Goal: Information Seeking & Learning: Learn about a topic

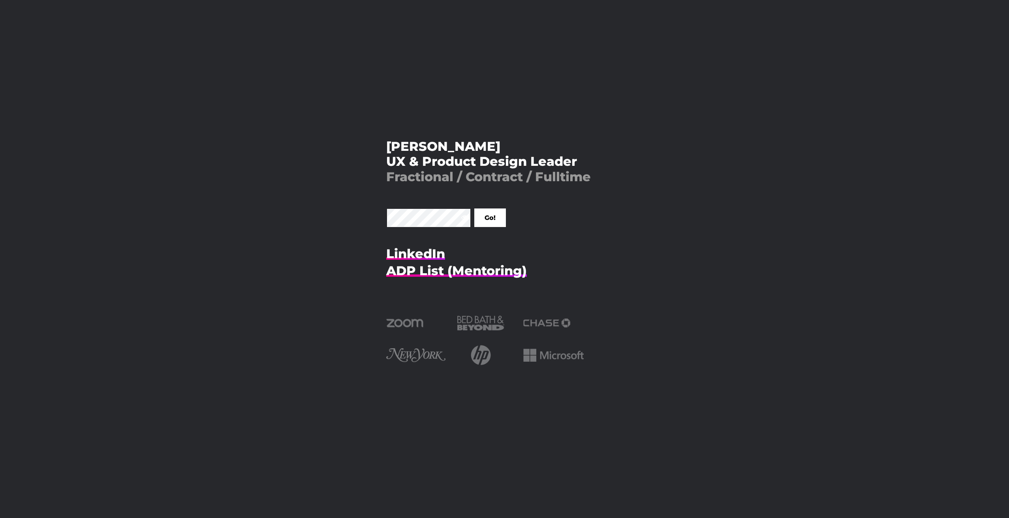
click at [474, 209] on input "Go!" at bounding box center [490, 218] width 32 height 19
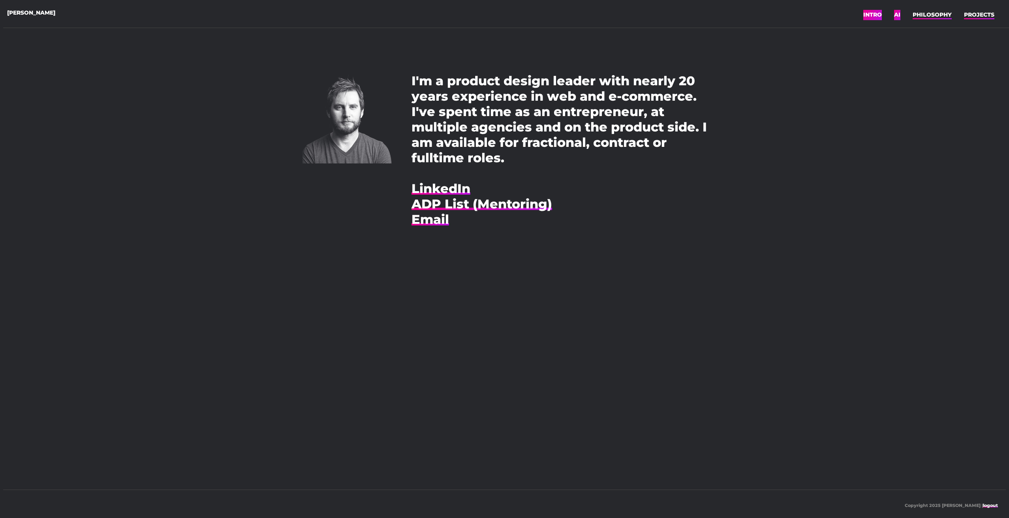
click at [898, 16] on link "AI" at bounding box center [897, 15] width 6 height 12
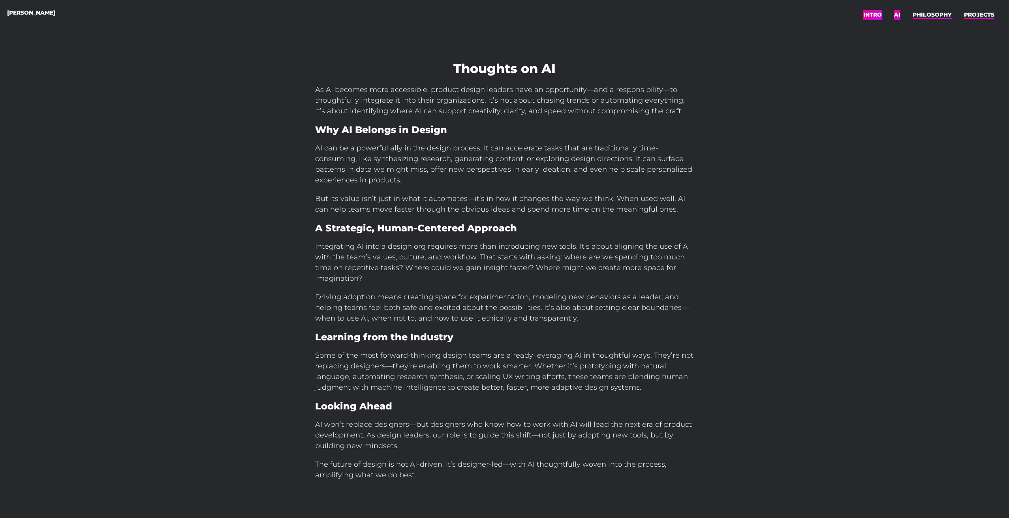
click at [877, 16] on link "INTRO" at bounding box center [872, 15] width 19 height 12
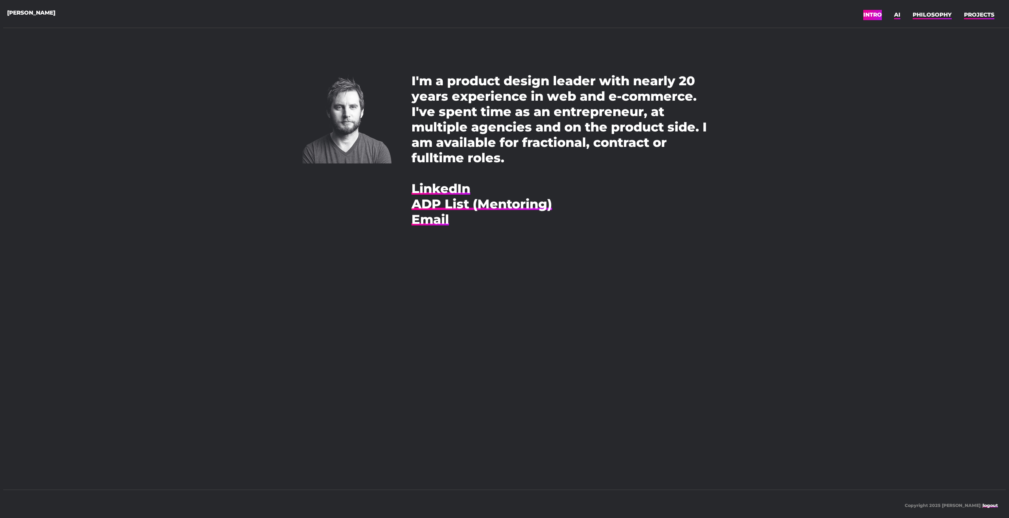
scroll to position [6, 0]
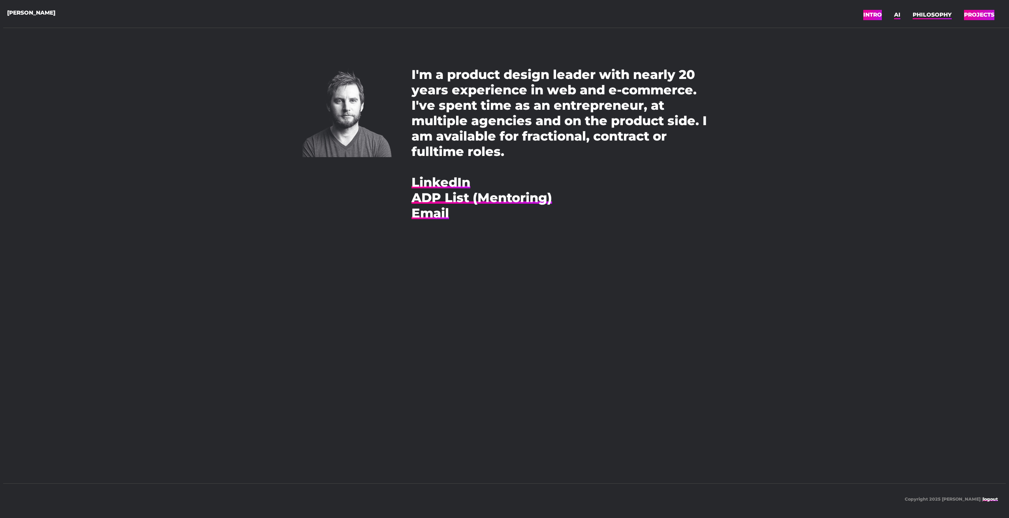
click at [968, 14] on link "PROJECTS" at bounding box center [979, 15] width 30 height 12
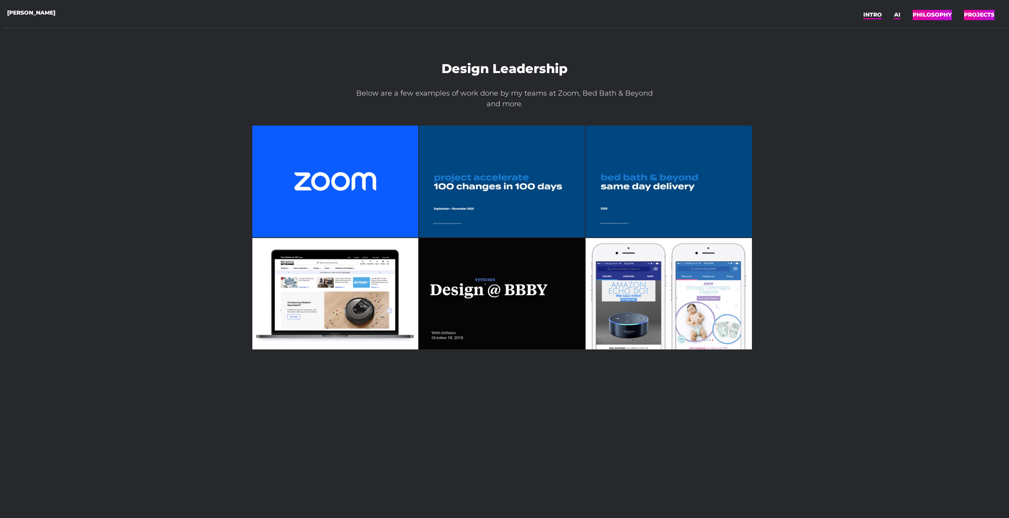
click at [926, 15] on link "PHILOSOPHY" at bounding box center [932, 15] width 39 height 12
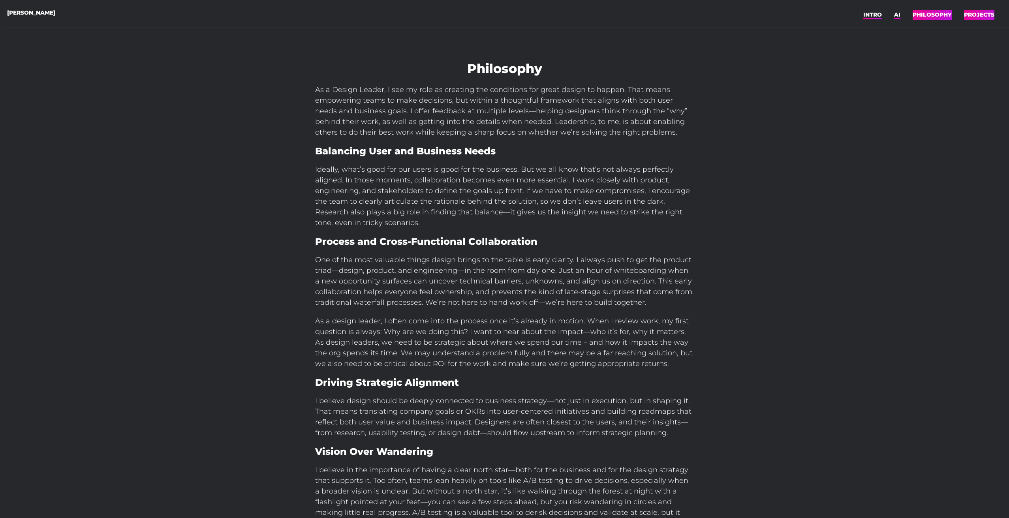
click at [976, 15] on link "PROJECTS" at bounding box center [979, 15] width 30 height 12
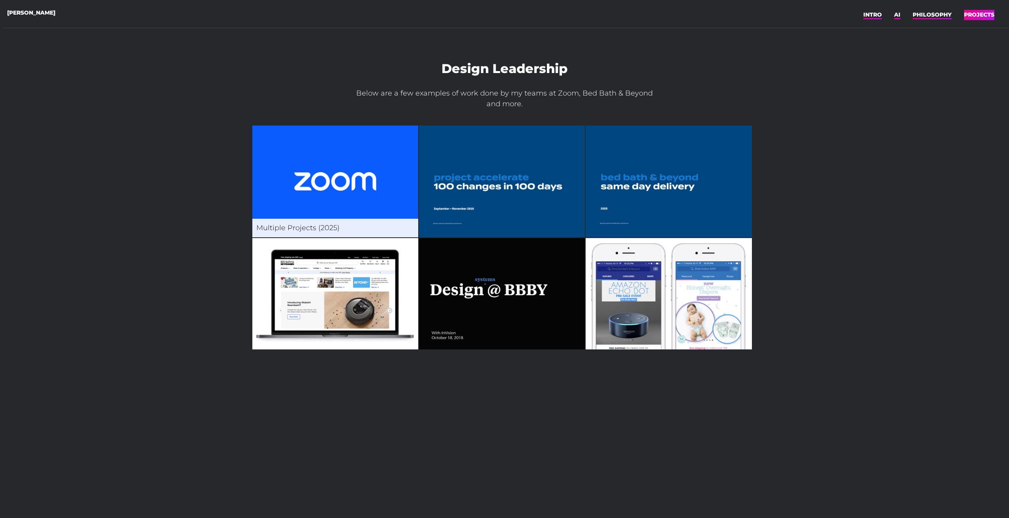
click at [348, 189] on img at bounding box center [335, 182] width 166 height 112
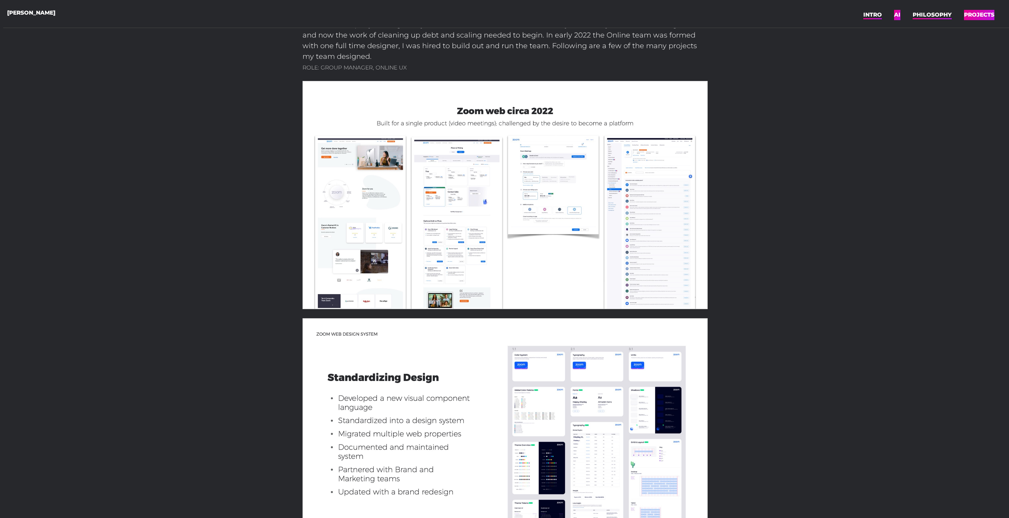
scroll to position [77, 0]
click at [379, 226] on img at bounding box center [505, 194] width 405 height 228
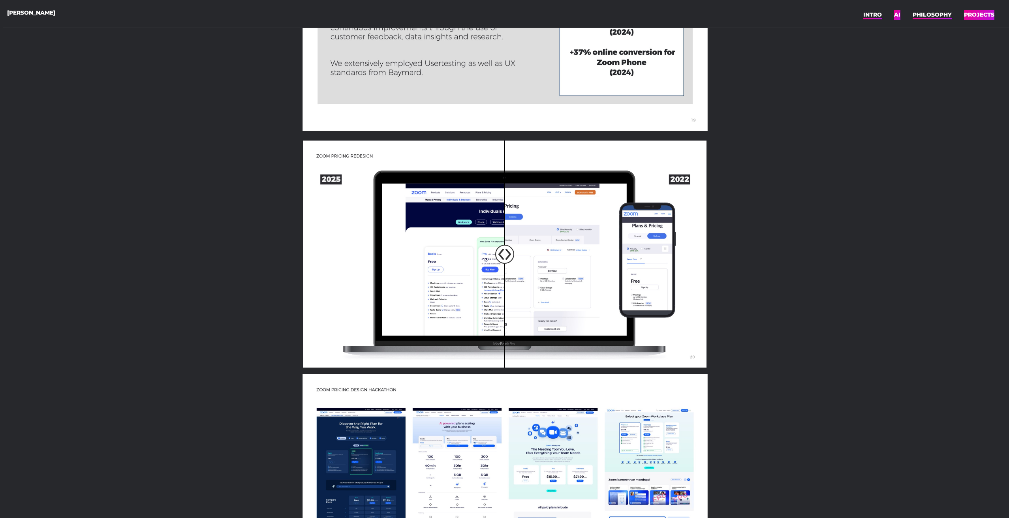
scroll to position [757, 0]
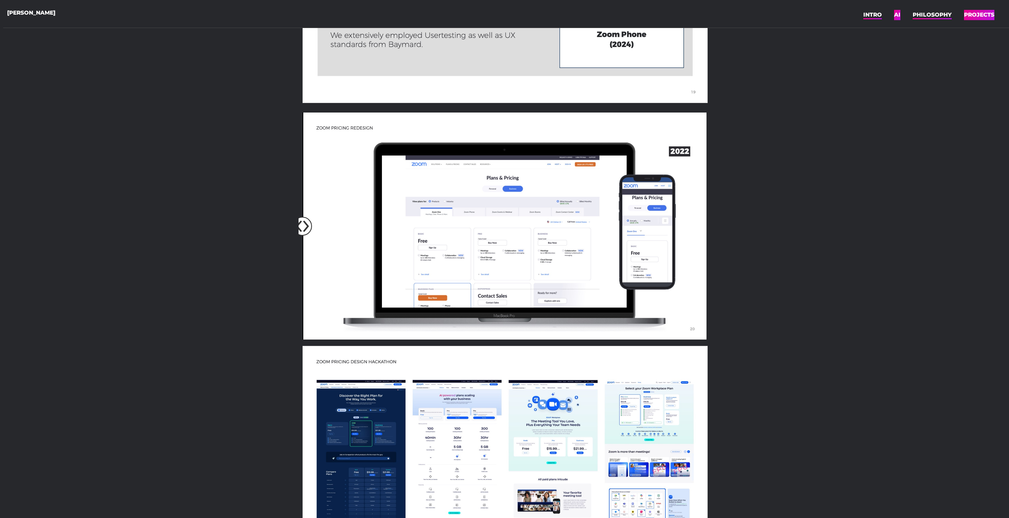
drag, startPoint x: 507, startPoint y: 227, endPoint x: 278, endPoint y: 223, distance: 229.1
type input "0"
click at [297, 218] on input "range" at bounding box center [505, 226] width 416 height 227
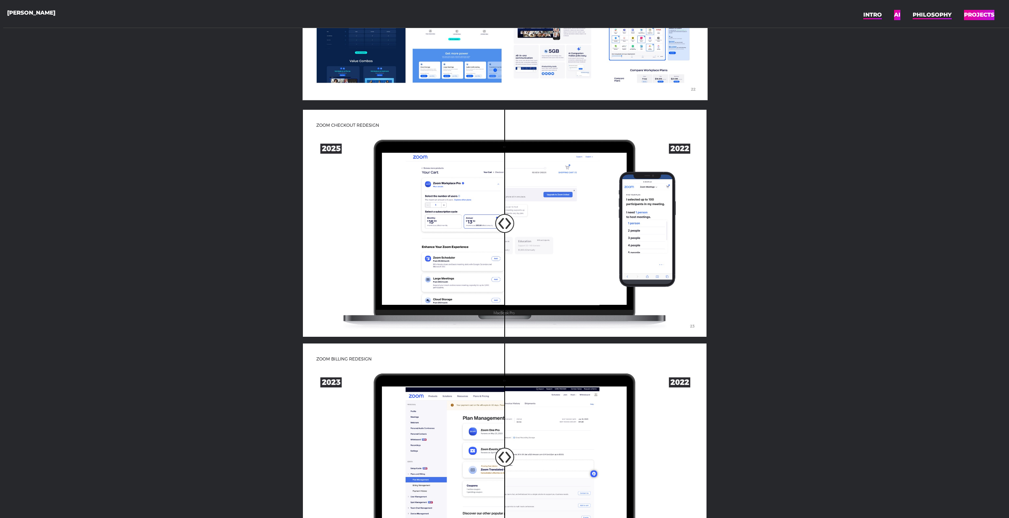
scroll to position [1270, 0]
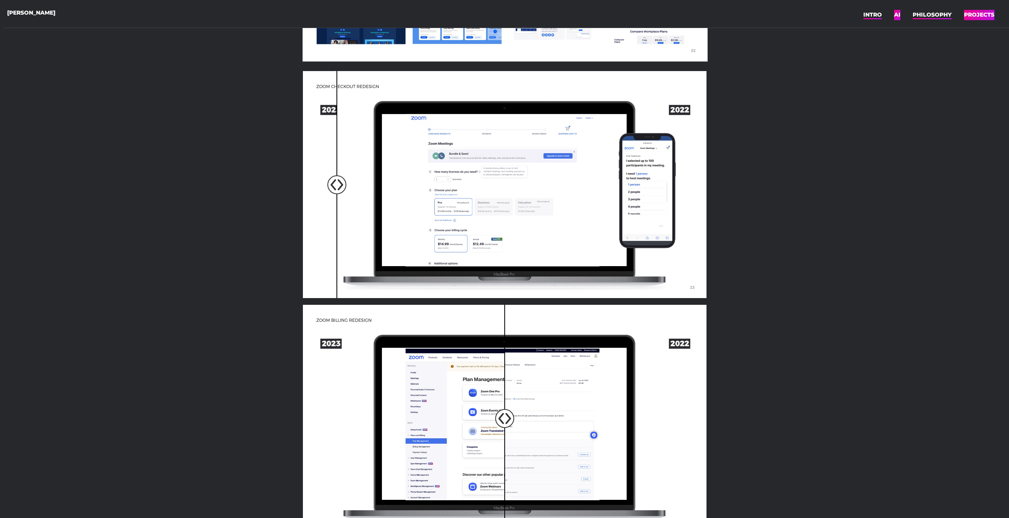
drag, startPoint x: 502, startPoint y: 182, endPoint x: 338, endPoint y: 189, distance: 164.0
type input "8.5"
click at [338, 189] on input "range" at bounding box center [505, 185] width 416 height 227
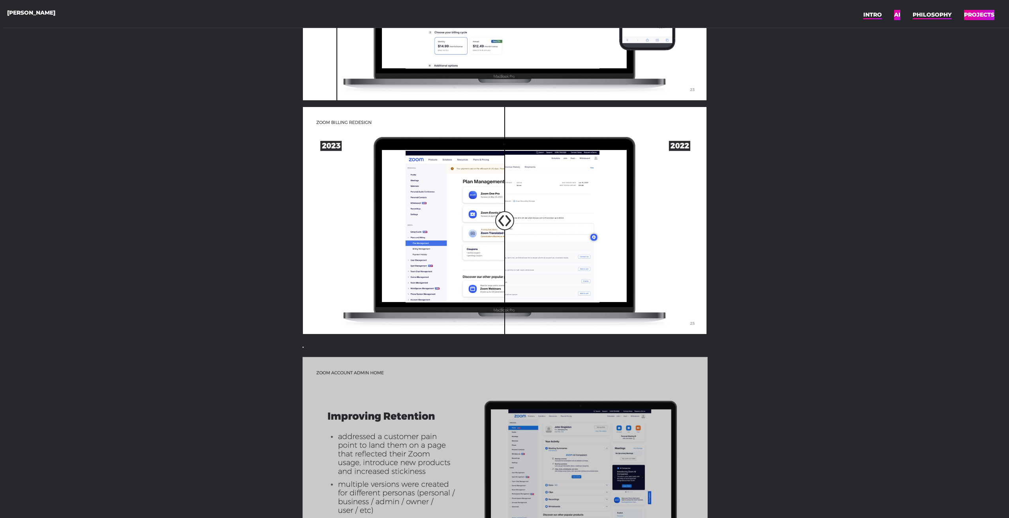
scroll to position [1474, 0]
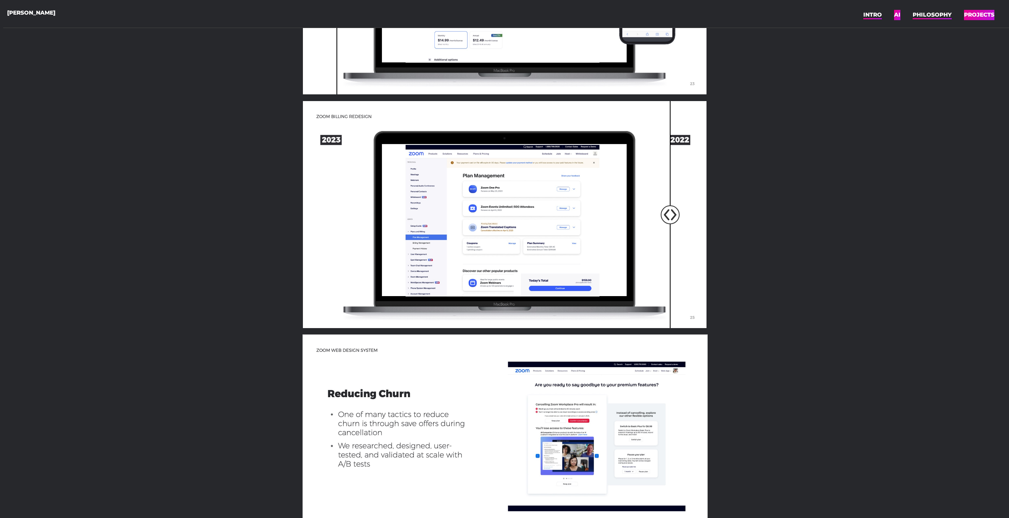
drag, startPoint x: 503, startPoint y: 214, endPoint x: 614, endPoint y: 231, distance: 112.6
type input "91"
click at [672, 222] on input "range" at bounding box center [505, 215] width 416 height 227
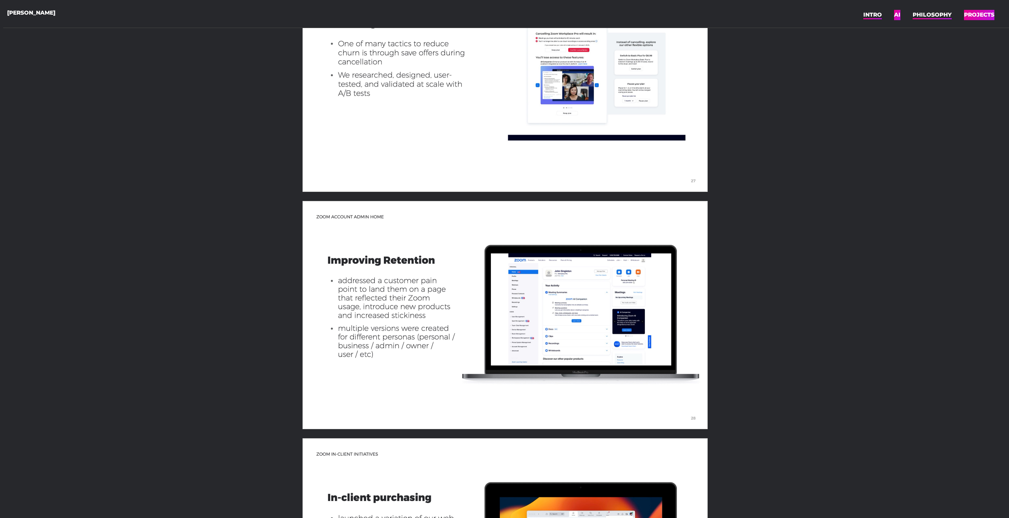
scroll to position [1893, 0]
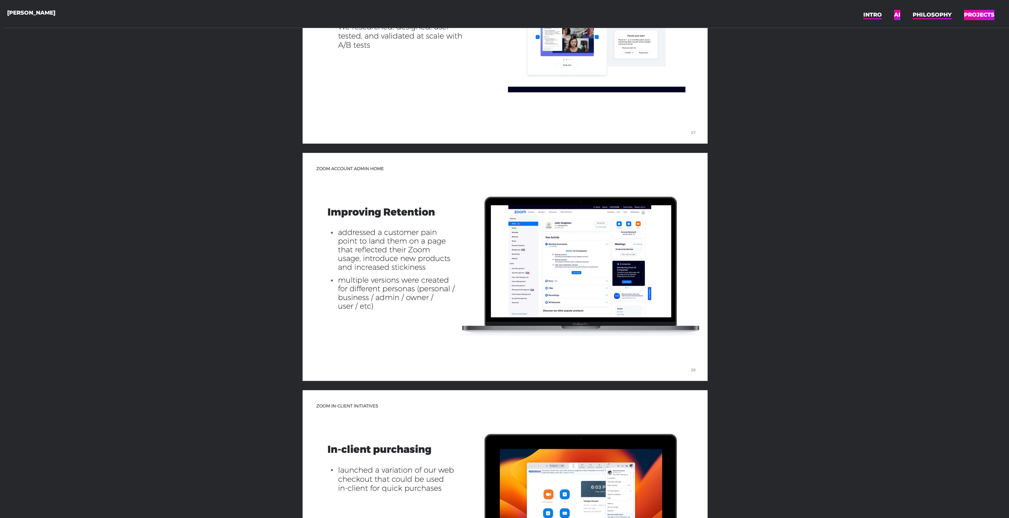
click at [468, 244] on img at bounding box center [505, 267] width 405 height 228
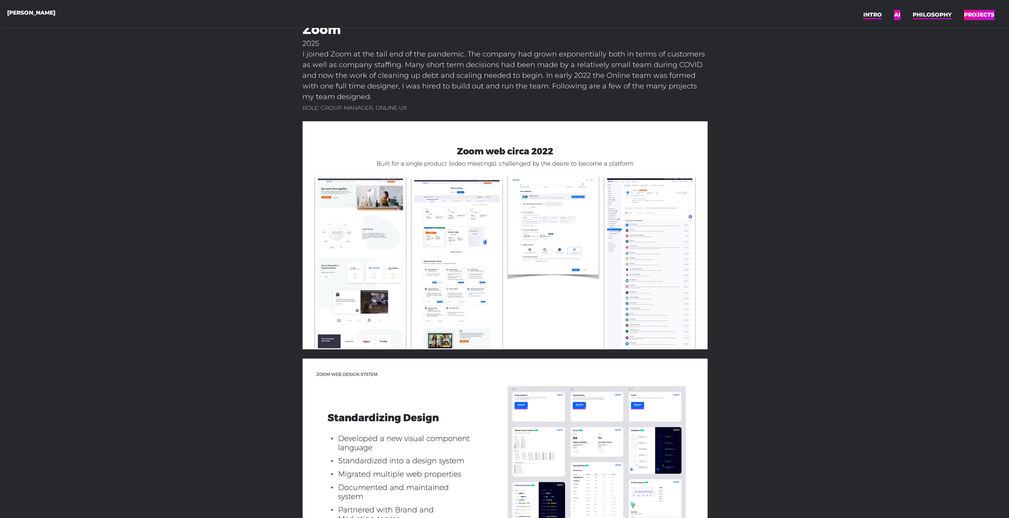
scroll to position [0, 0]
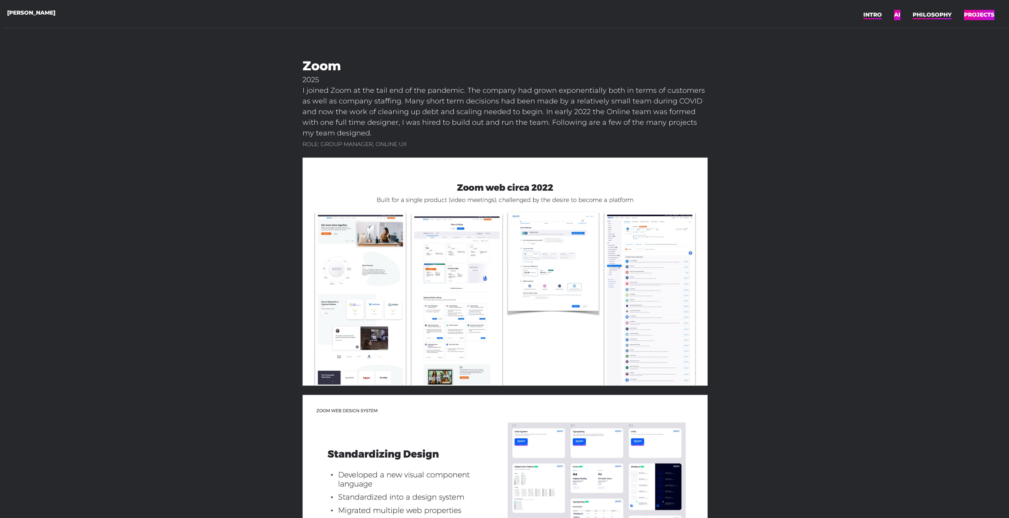
click at [985, 12] on link "PROJECTS" at bounding box center [979, 15] width 30 height 12
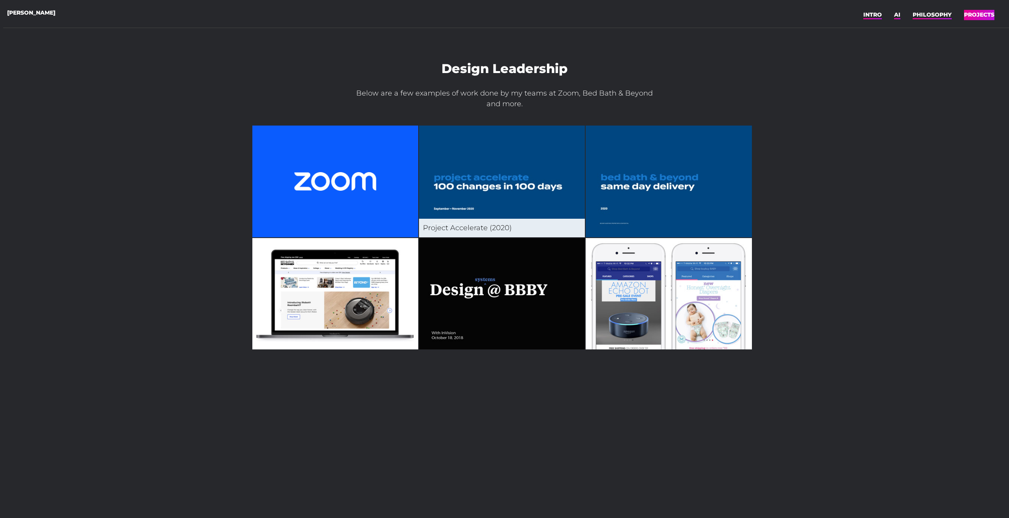
click at [511, 177] on img at bounding box center [502, 182] width 166 height 112
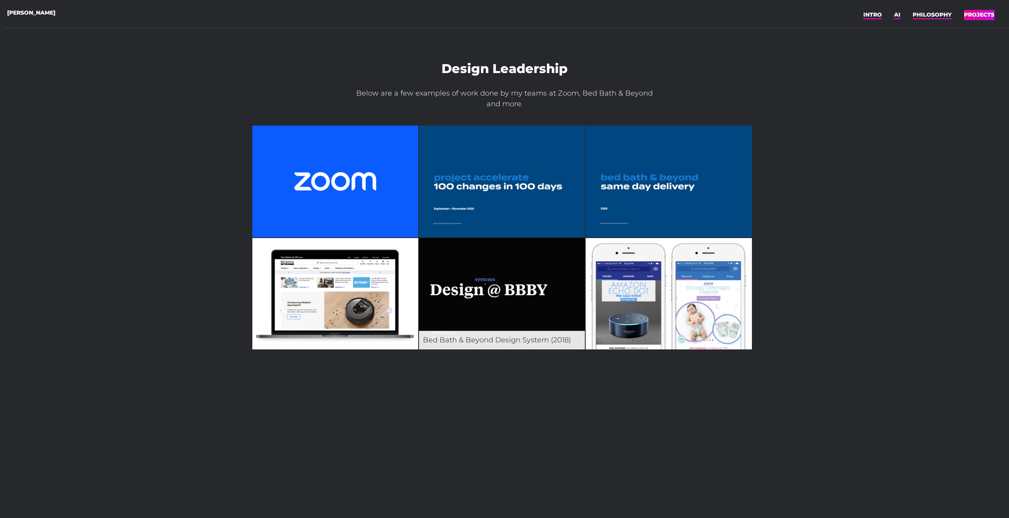
click at [466, 278] on img at bounding box center [502, 294] width 166 height 112
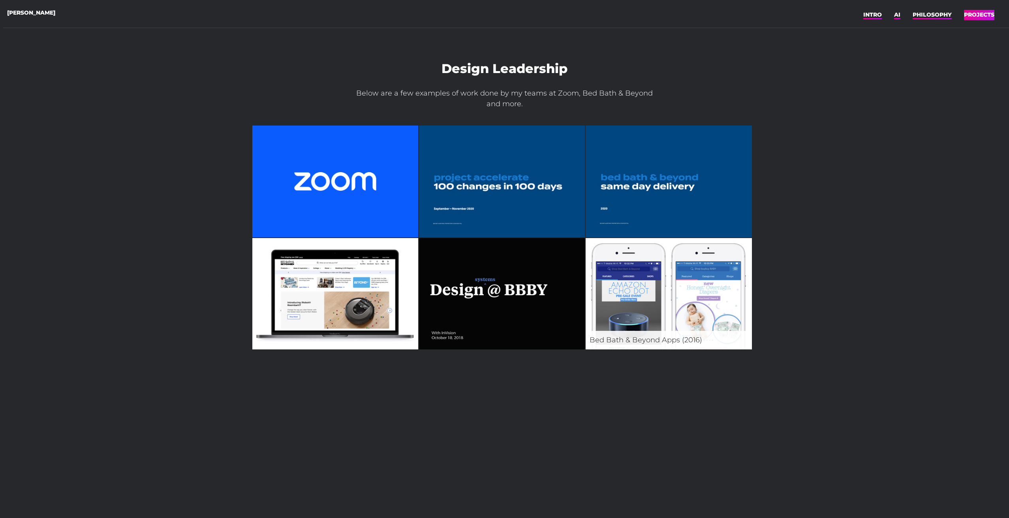
click at [635, 291] on img at bounding box center [669, 294] width 166 height 112
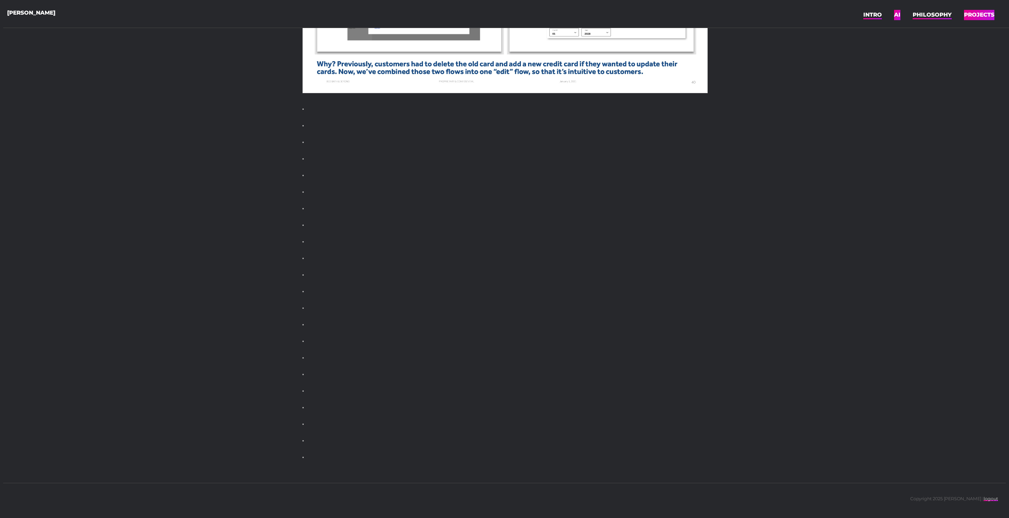
scroll to position [5255, 0]
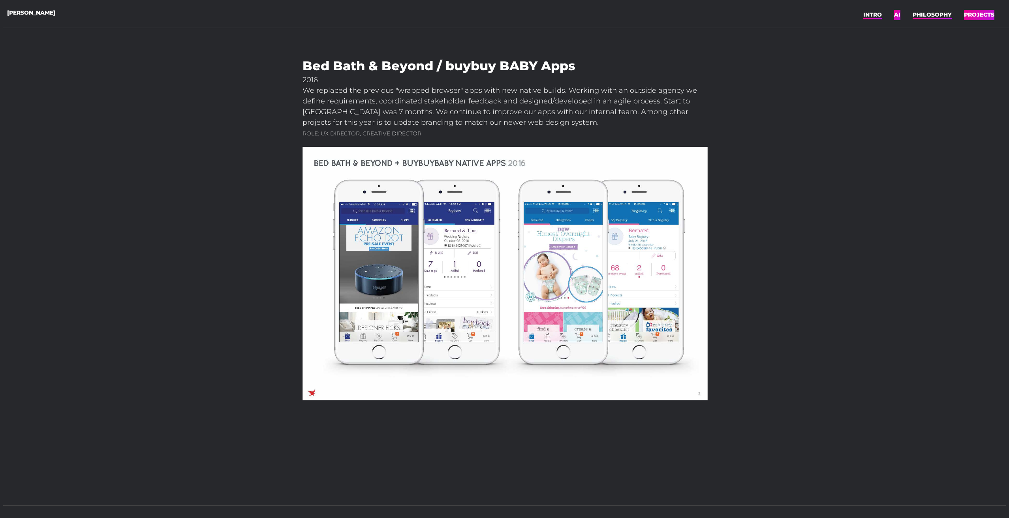
click at [381, 254] on img at bounding box center [505, 274] width 405 height 254
click at [989, 15] on link "PROJECTS" at bounding box center [979, 15] width 30 height 12
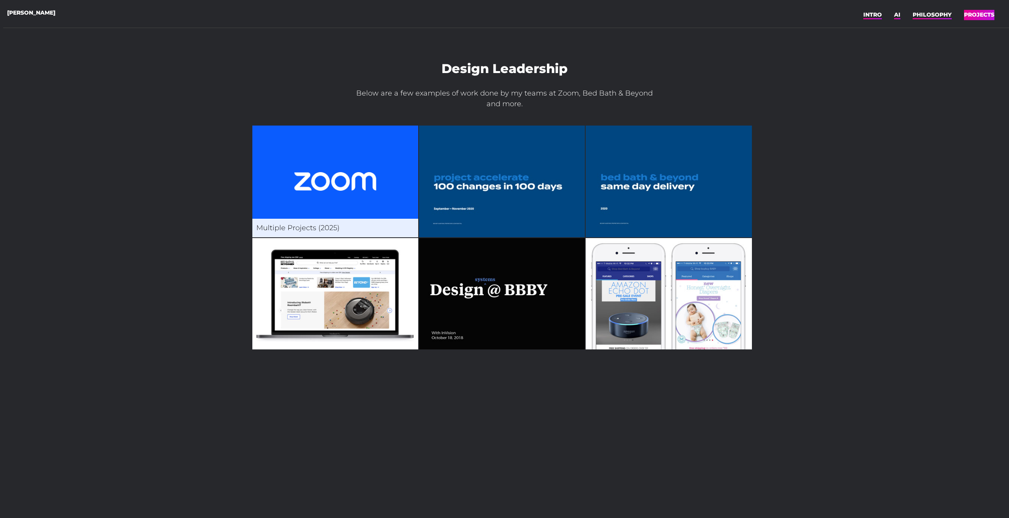
click at [339, 184] on img at bounding box center [335, 182] width 166 height 112
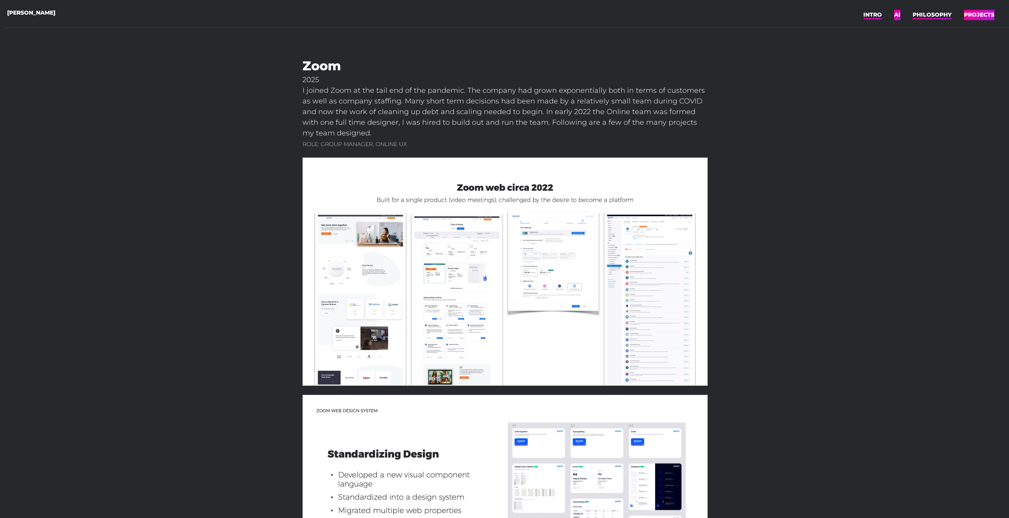
click at [866, 14] on link "INTRO" at bounding box center [872, 15] width 19 height 12
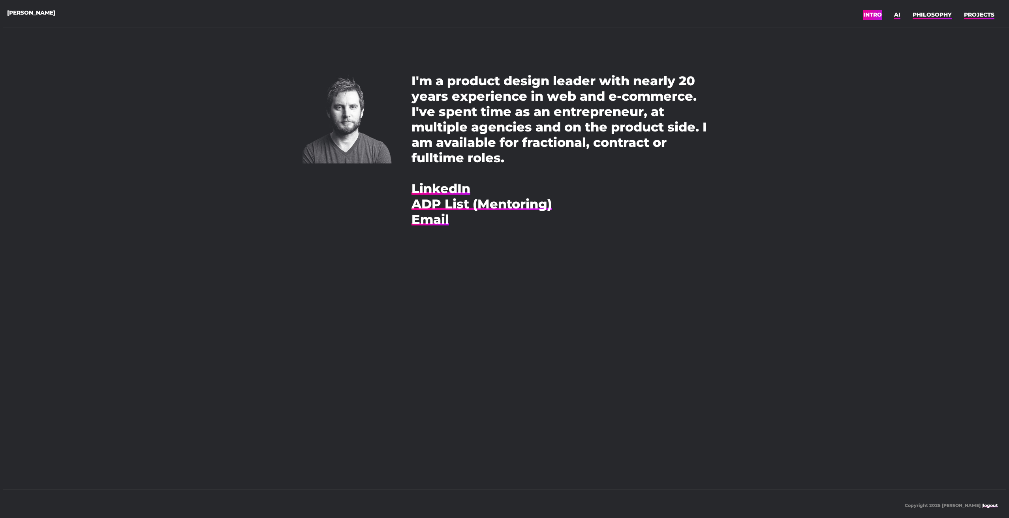
click at [302, 68] on div "About Me I'm a product design leader with nearly 20 years experience in web and…" at bounding box center [505, 140] width 412 height 274
click at [439, 203] on link "ADP List (Mentoring)" at bounding box center [482, 203] width 141 height 15
